Goal: Check status: Check status

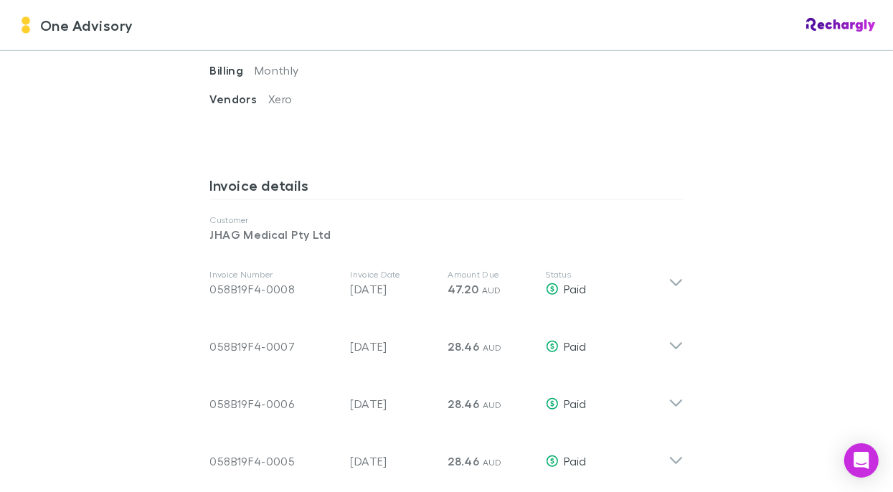
scroll to position [645, 0]
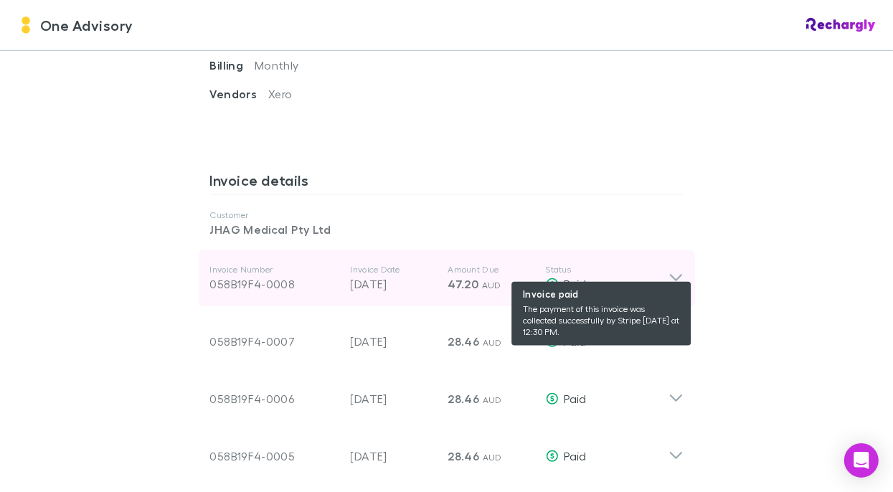
click at [564, 277] on span "Paid" at bounding box center [575, 284] width 22 height 14
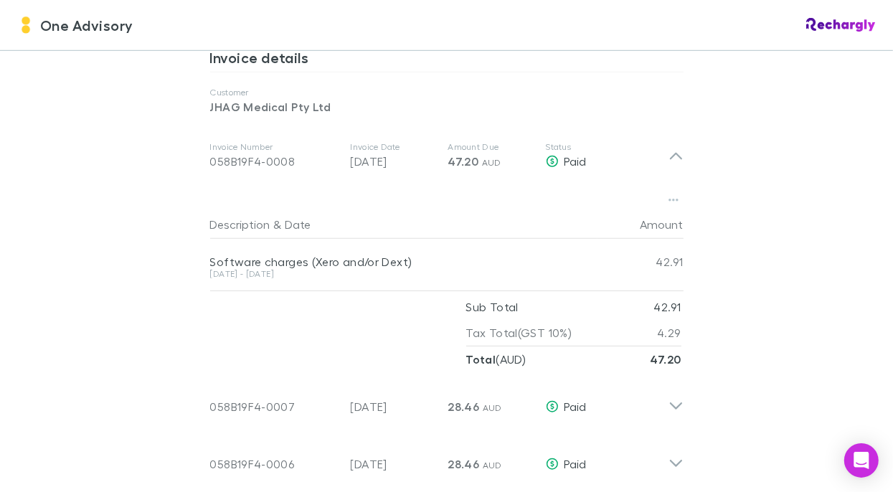
scroll to position [789, 0]
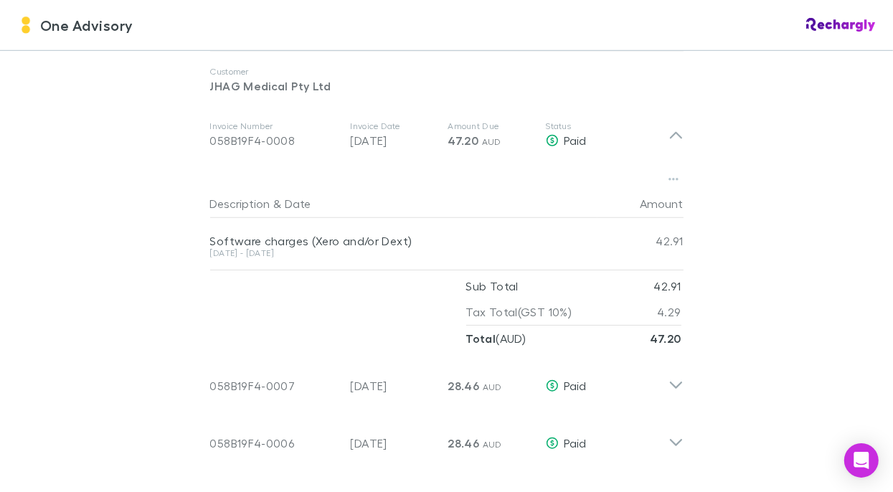
click at [392, 169] on div at bounding box center [446, 179] width 473 height 20
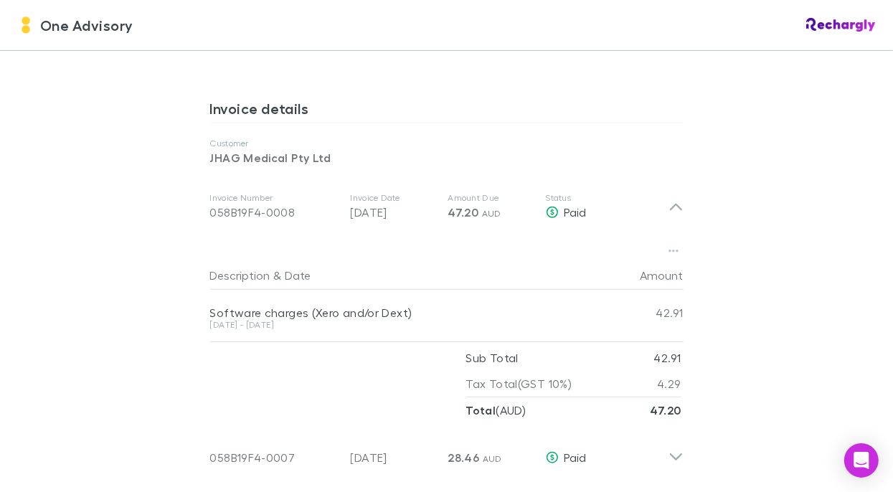
scroll to position [717, 0]
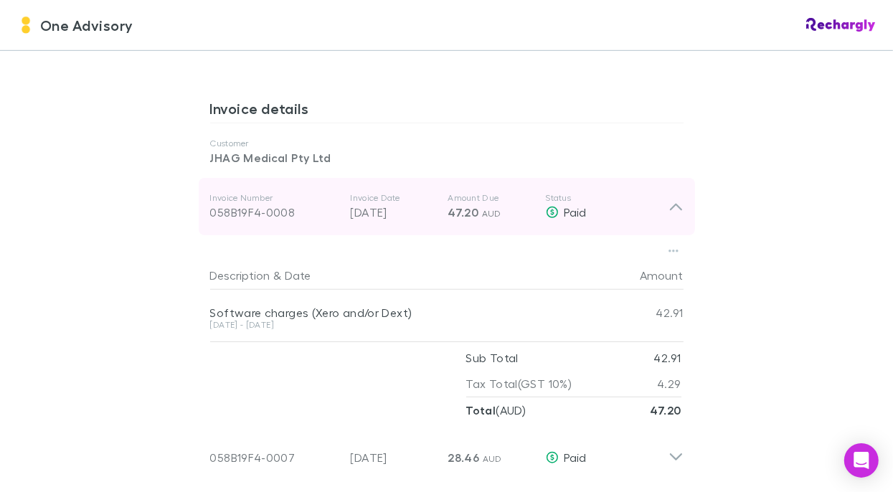
click at [247, 192] on p "Invoice Number" at bounding box center [274, 197] width 129 height 11
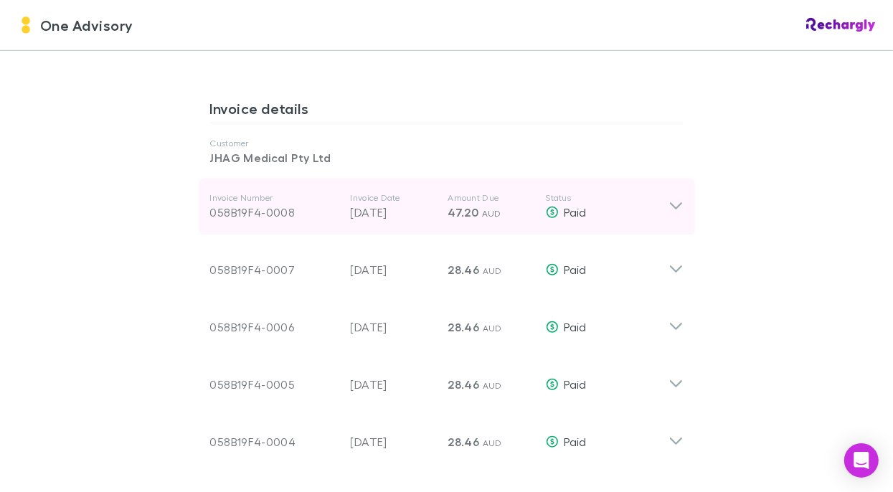
click at [247, 192] on p "Invoice Number" at bounding box center [274, 197] width 129 height 11
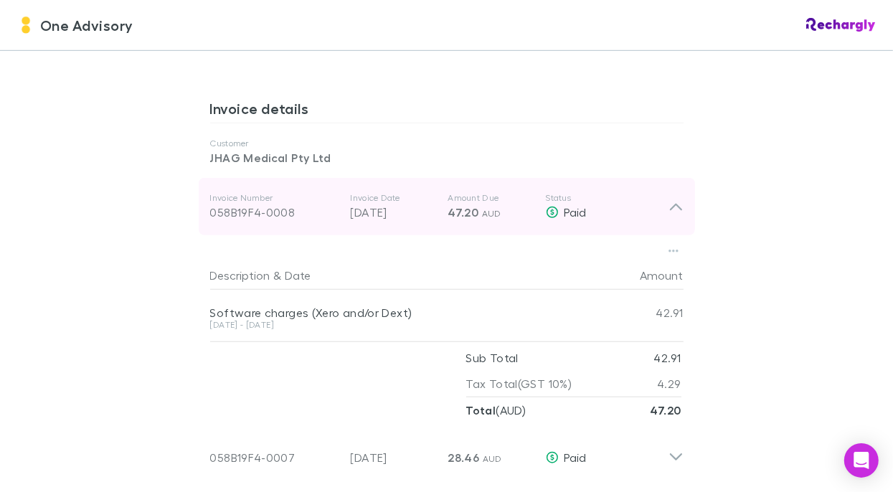
click at [247, 192] on p "Invoice Number" at bounding box center [274, 197] width 129 height 11
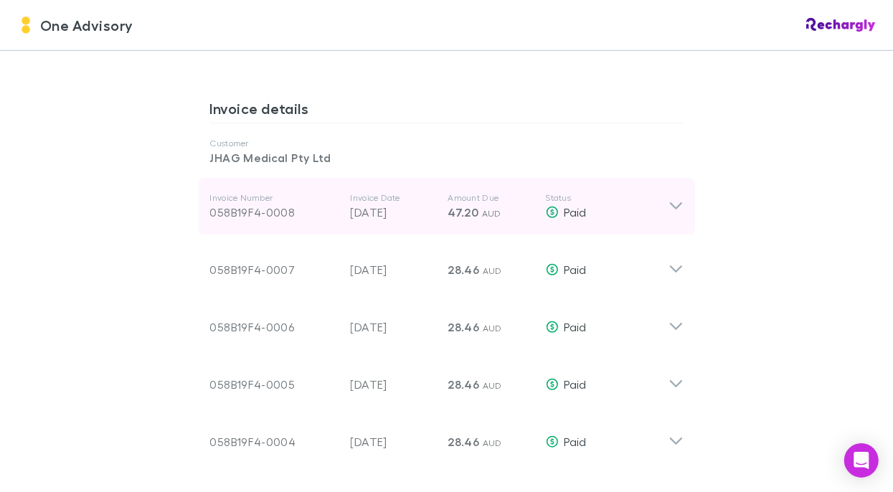
click at [247, 192] on p "Invoice Number" at bounding box center [274, 197] width 129 height 11
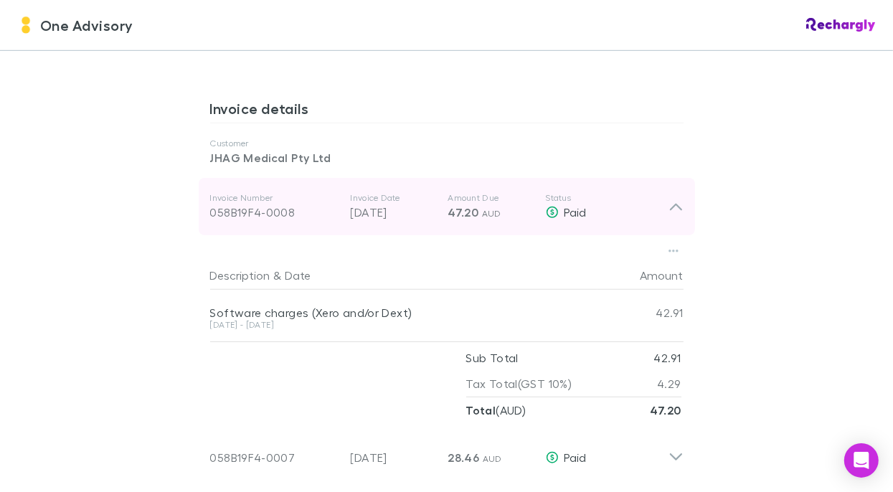
click at [234, 204] on div "058B19F4-0008" at bounding box center [274, 212] width 129 height 17
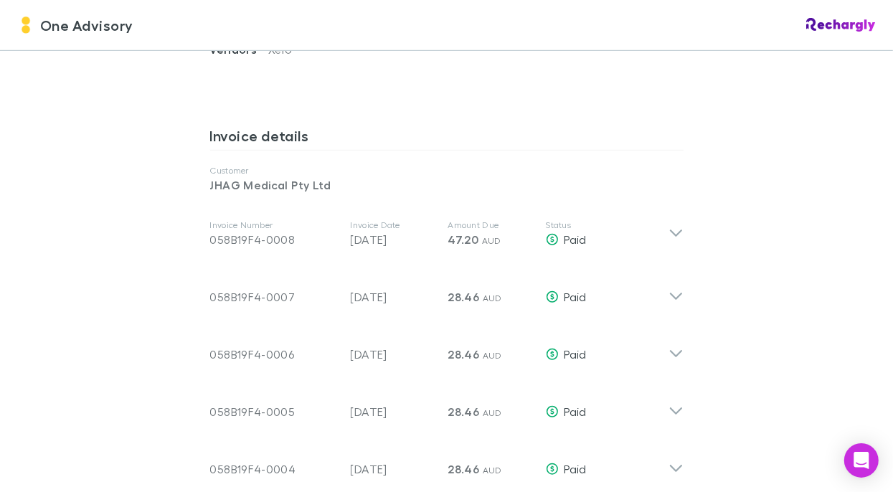
scroll to position [669, 0]
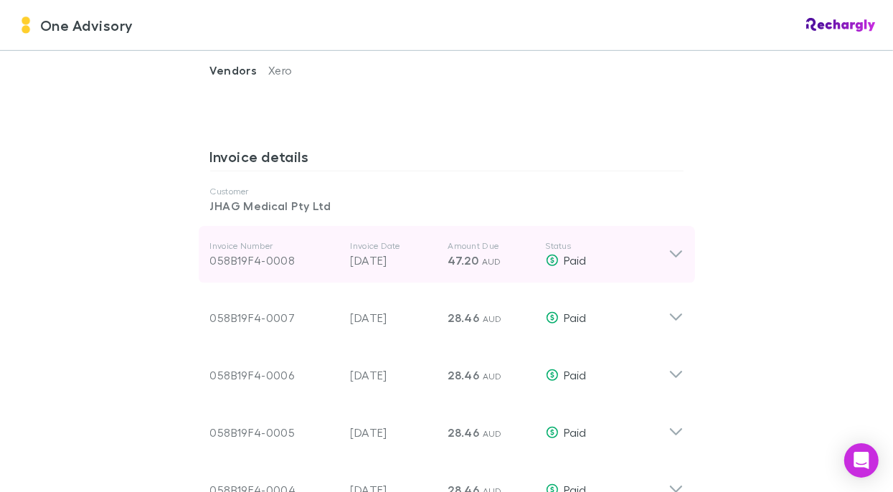
click at [669, 251] on icon at bounding box center [675, 254] width 12 height 7
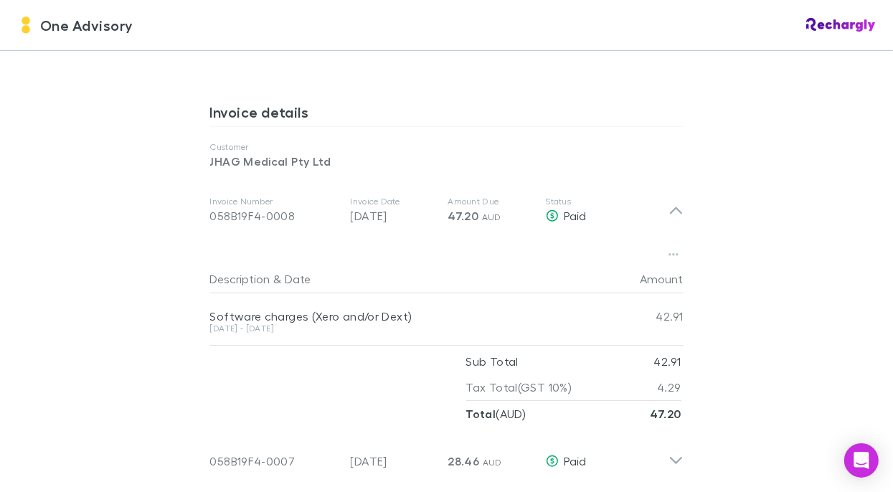
scroll to position [712, 0]
click at [250, 105] on h3 "Invoice details" at bounding box center [446, 116] width 473 height 23
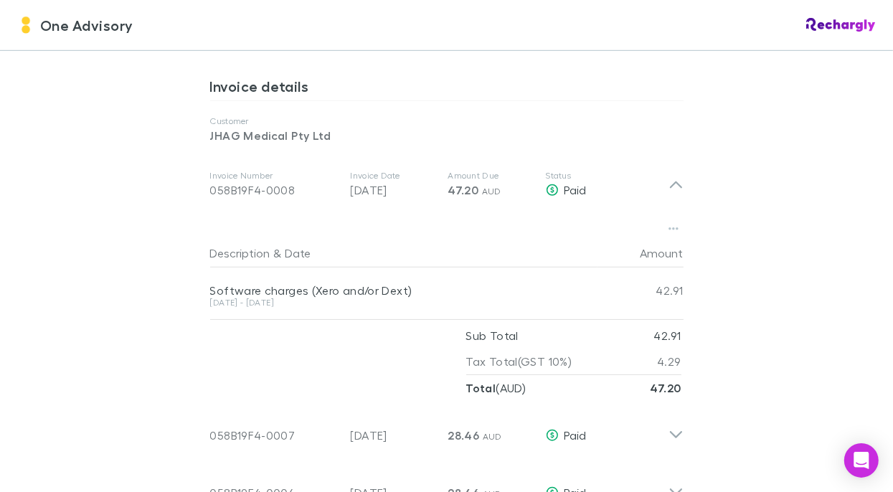
scroll to position [789, 0]
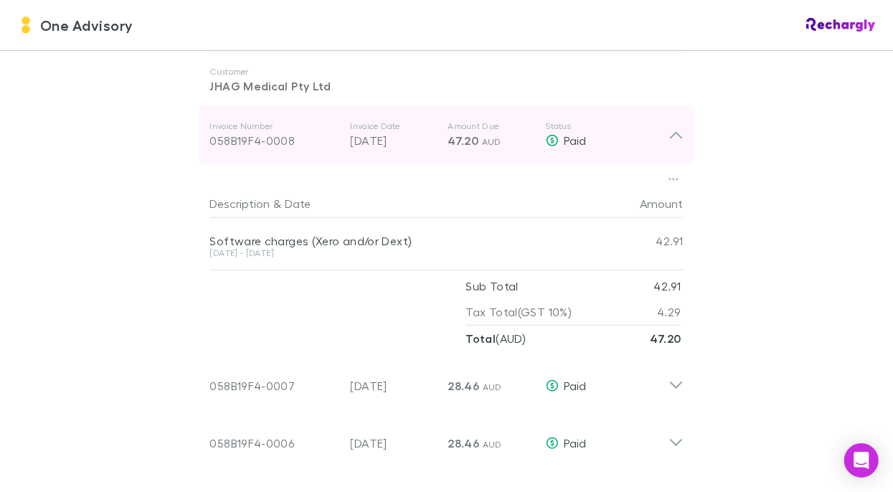
click at [250, 133] on div "Invoice Number 058B19F4-0008 Invoice Date 03 Sep 2025 Amount Due 47.20 AUD Stat…" at bounding box center [439, 135] width 458 height 52
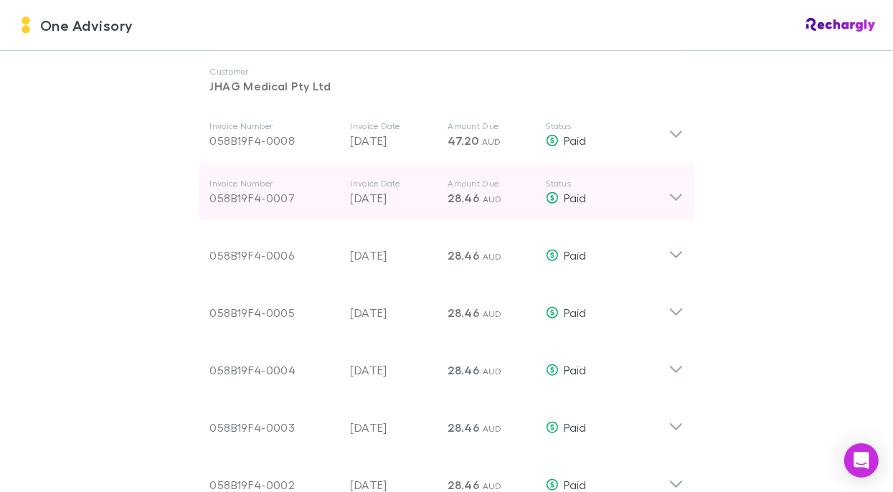
click at [270, 189] on div "058B19F4-0007" at bounding box center [274, 197] width 129 height 17
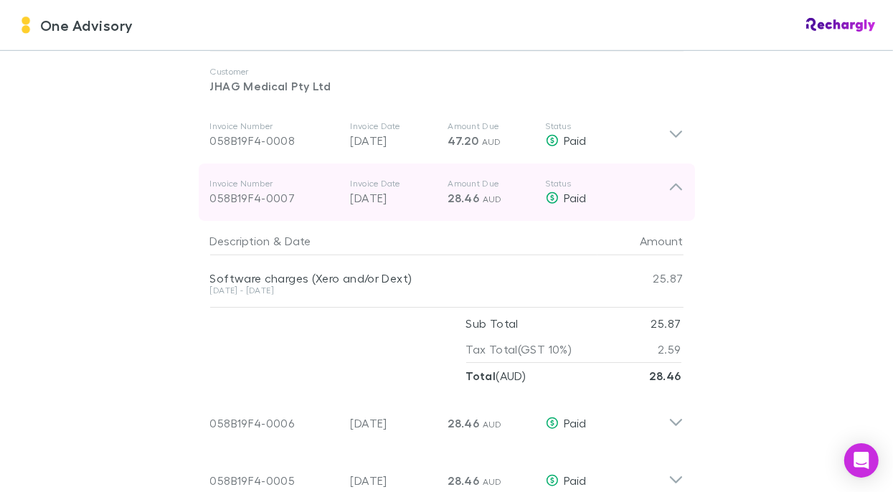
click at [270, 189] on div "058B19F4-0007" at bounding box center [274, 197] width 129 height 17
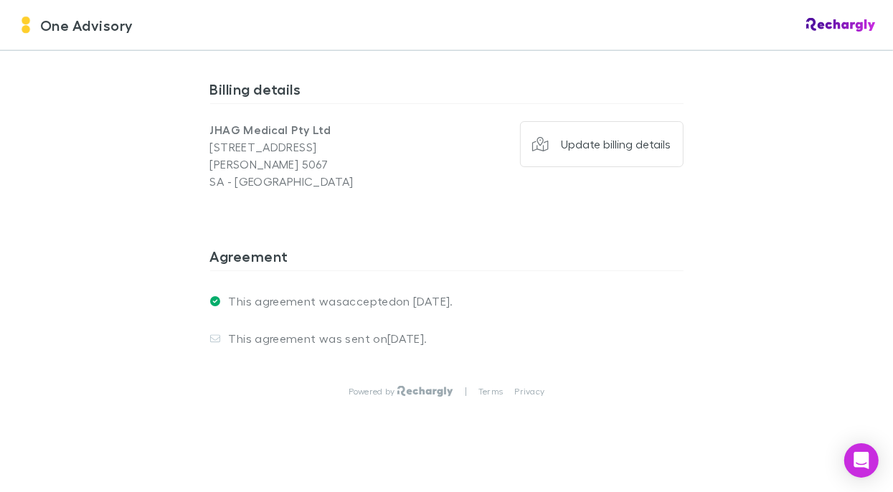
scroll to position [1515, 0]
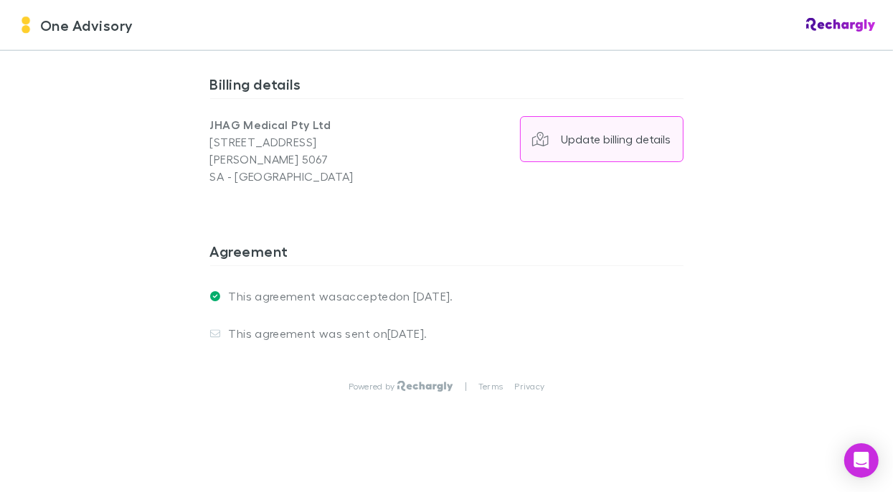
click at [609, 132] on div "Update billing details" at bounding box center [617, 139] width 110 height 14
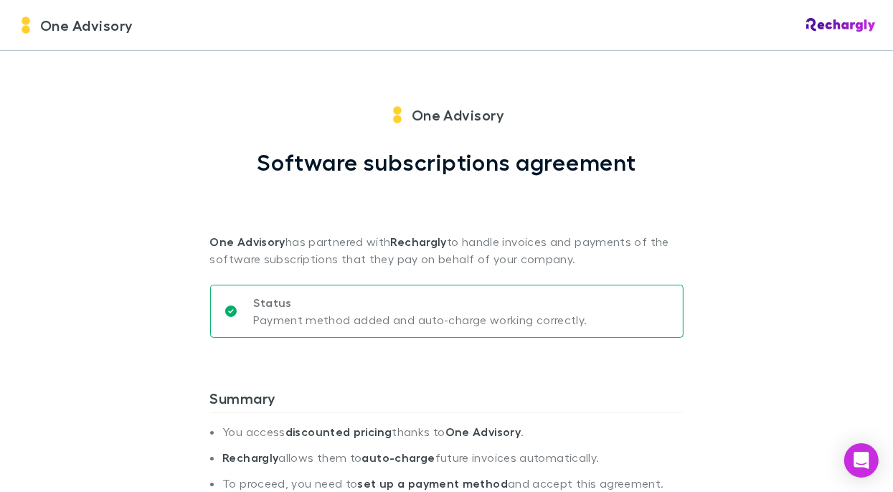
scroll to position [0, 0]
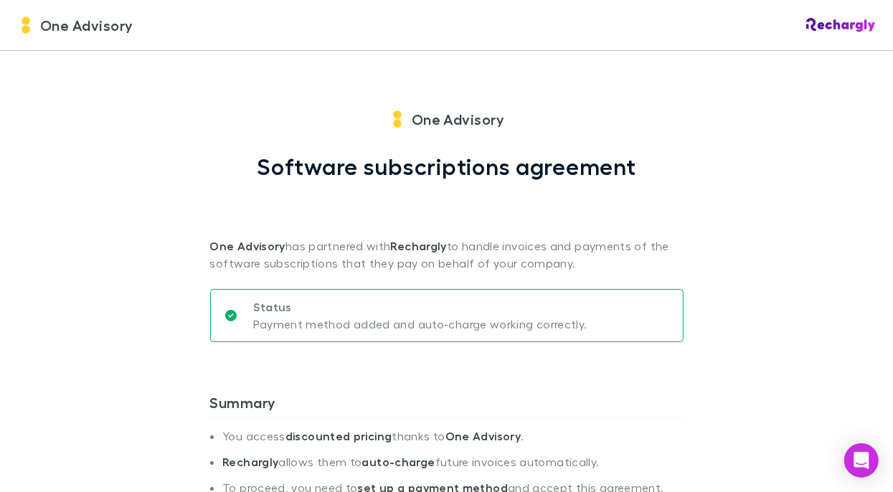
click at [290, 324] on p "Payment method added and auto-charge working correctly." at bounding box center [420, 324] width 333 height 17
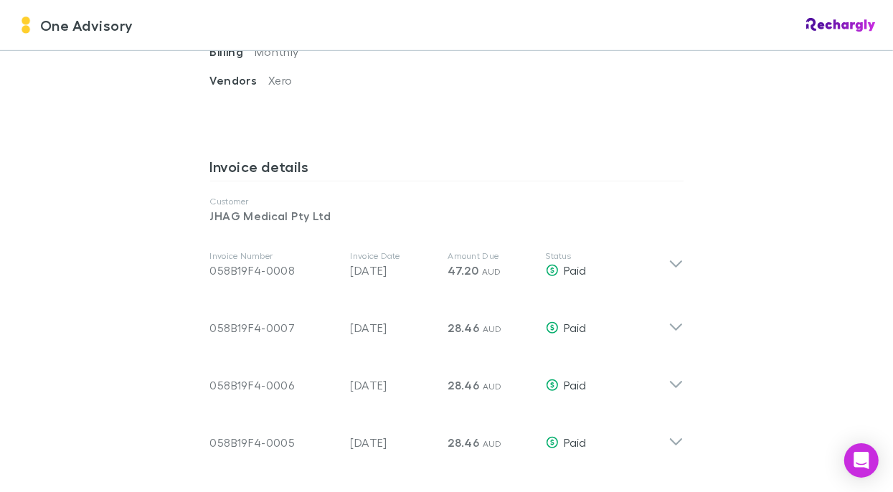
scroll to position [669, 0]
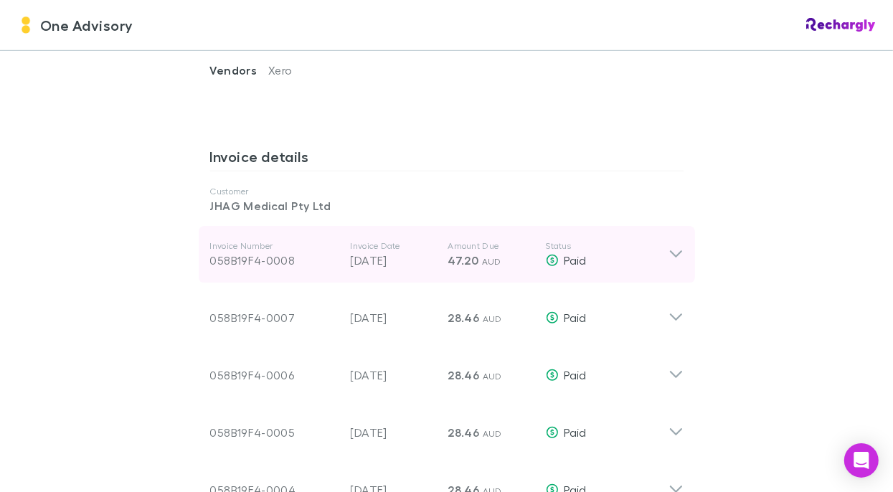
click at [401, 252] on p "[DATE]" at bounding box center [394, 260] width 86 height 17
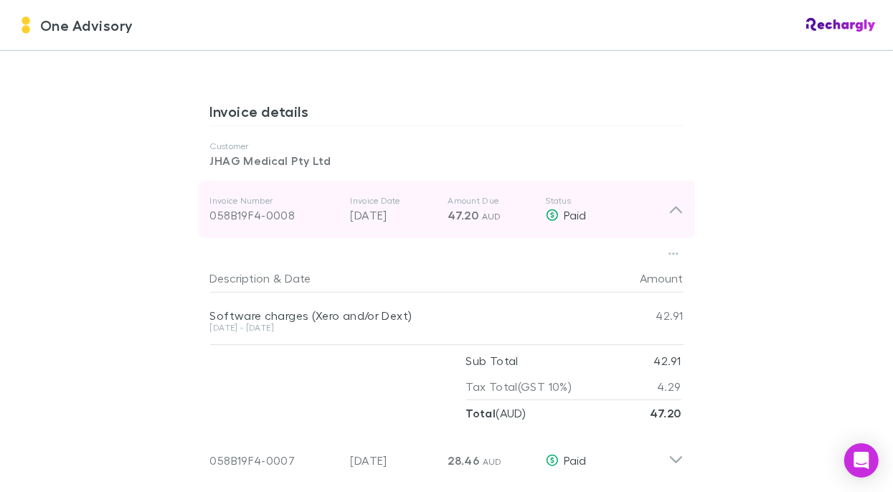
scroll to position [717, 0]
